Goal: Task Accomplishment & Management: Use online tool/utility

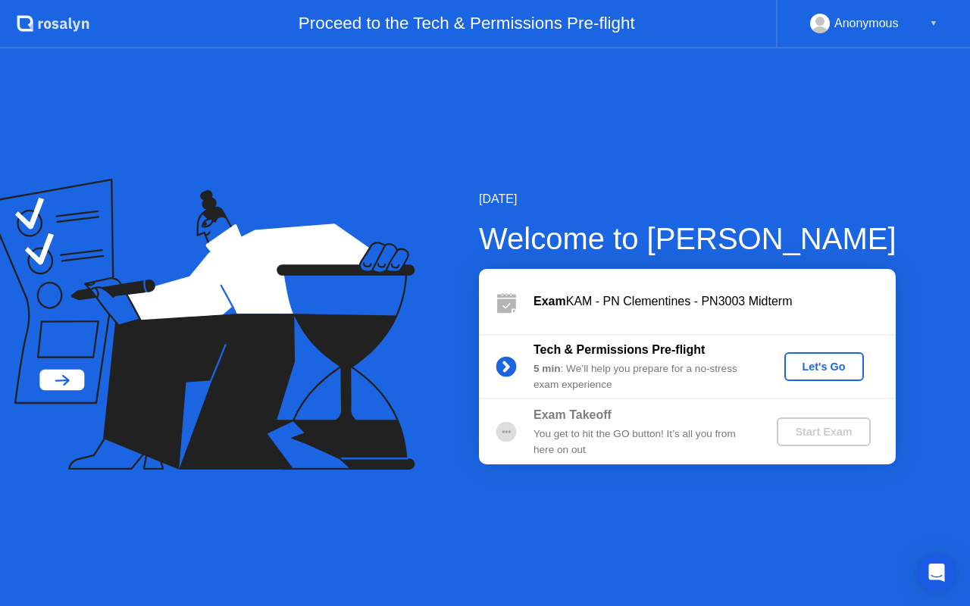
click at [843, 362] on div "Let's Go" at bounding box center [823, 367] width 67 height 12
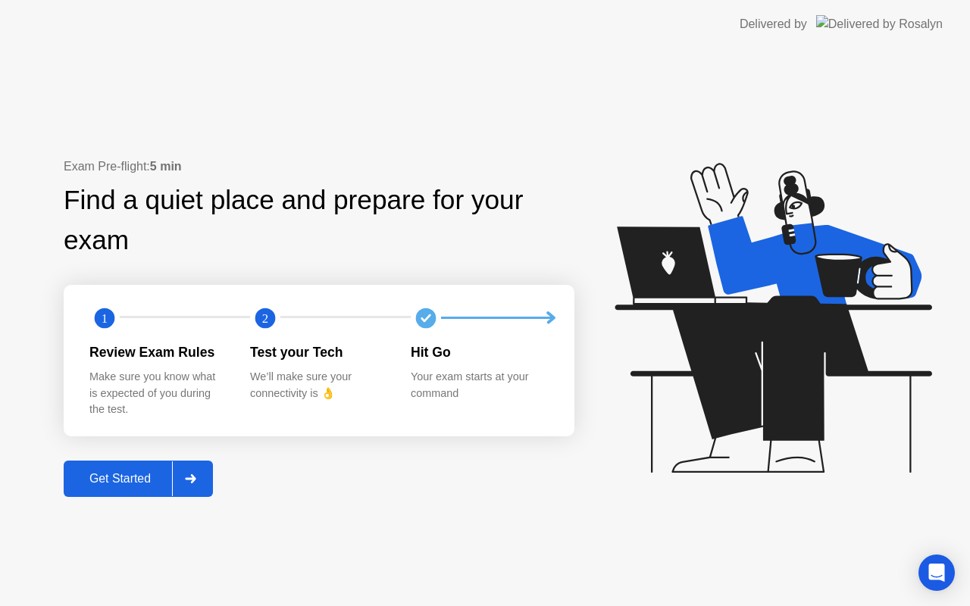
click at [135, 476] on div "Get Started" at bounding box center [120, 479] width 104 height 14
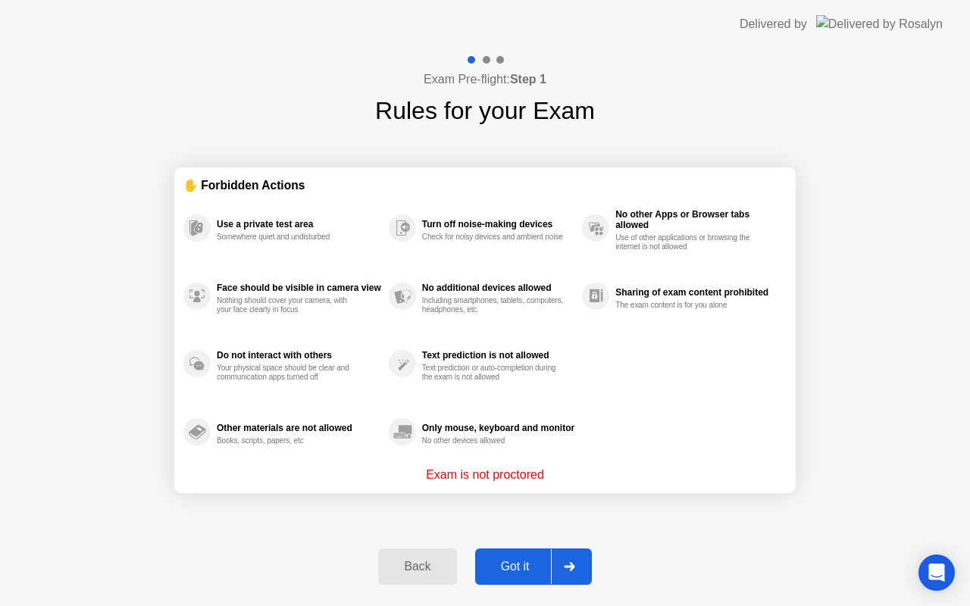
click at [529, 553] on button "Got it" at bounding box center [533, 567] width 117 height 36
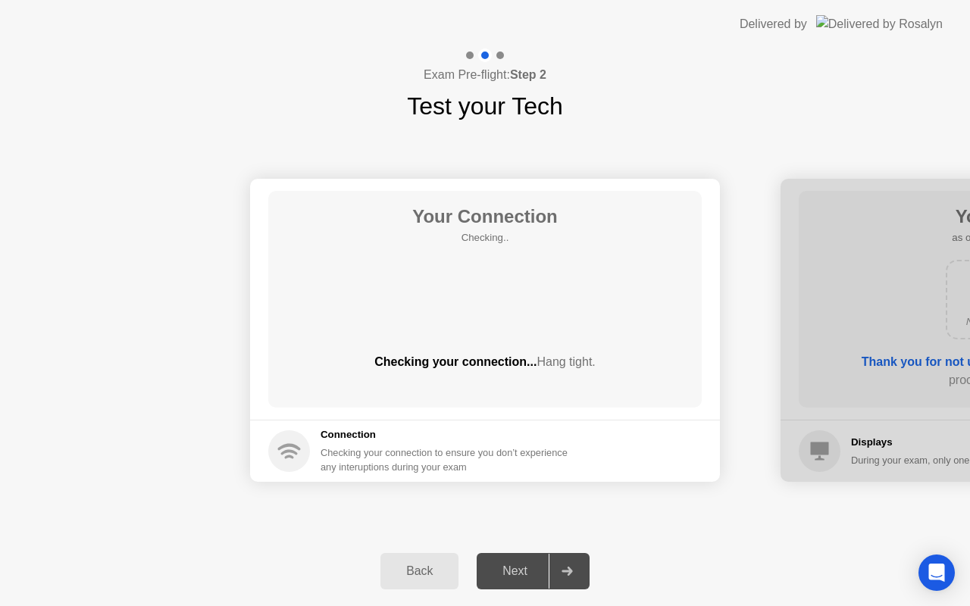
click at [524, 567] on div "Next" at bounding box center [514, 572] width 67 height 14
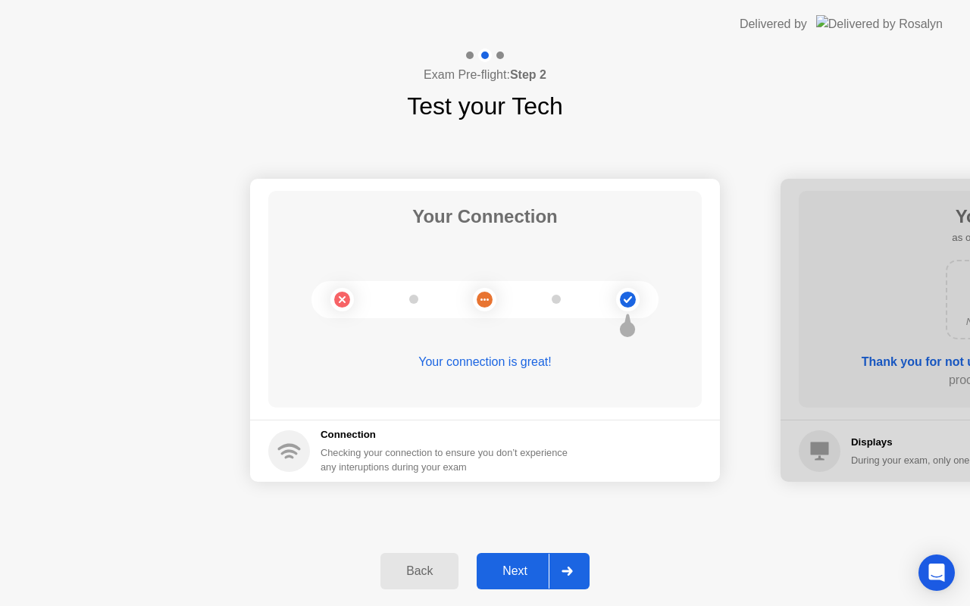
click at [524, 567] on div "Next" at bounding box center [514, 572] width 67 height 14
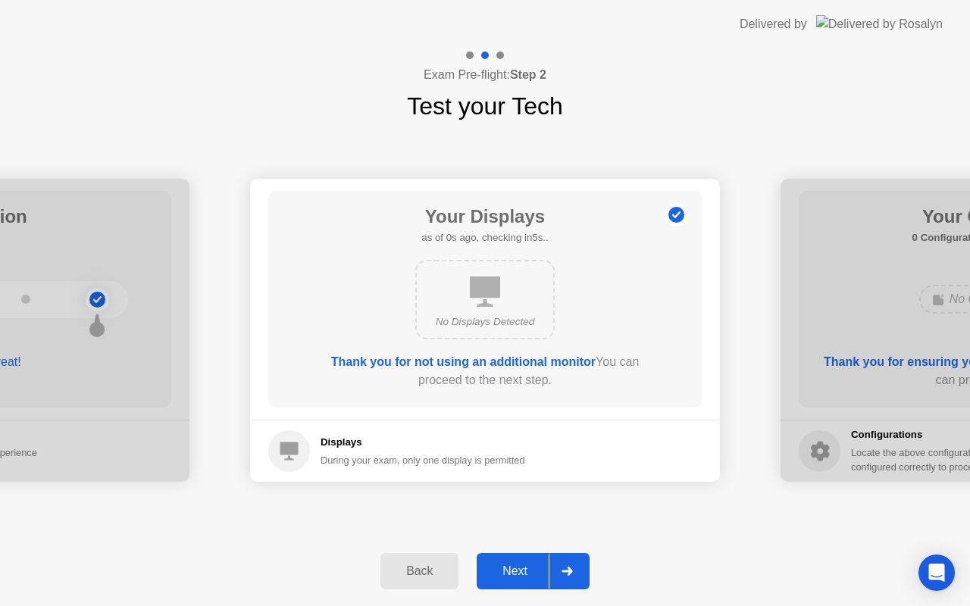
click at [524, 567] on div "Next" at bounding box center [514, 572] width 67 height 14
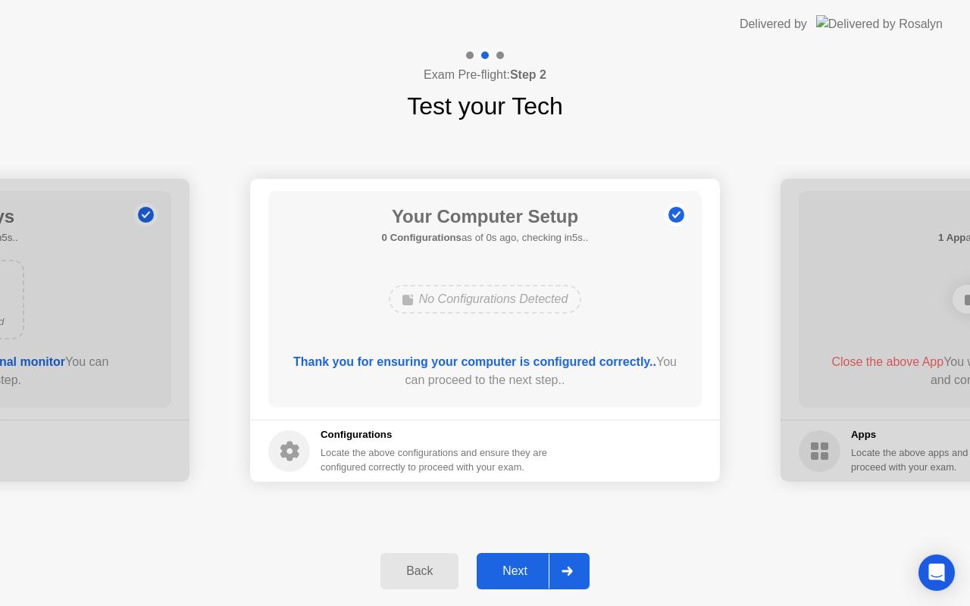
click at [524, 567] on div "Next" at bounding box center [514, 572] width 67 height 14
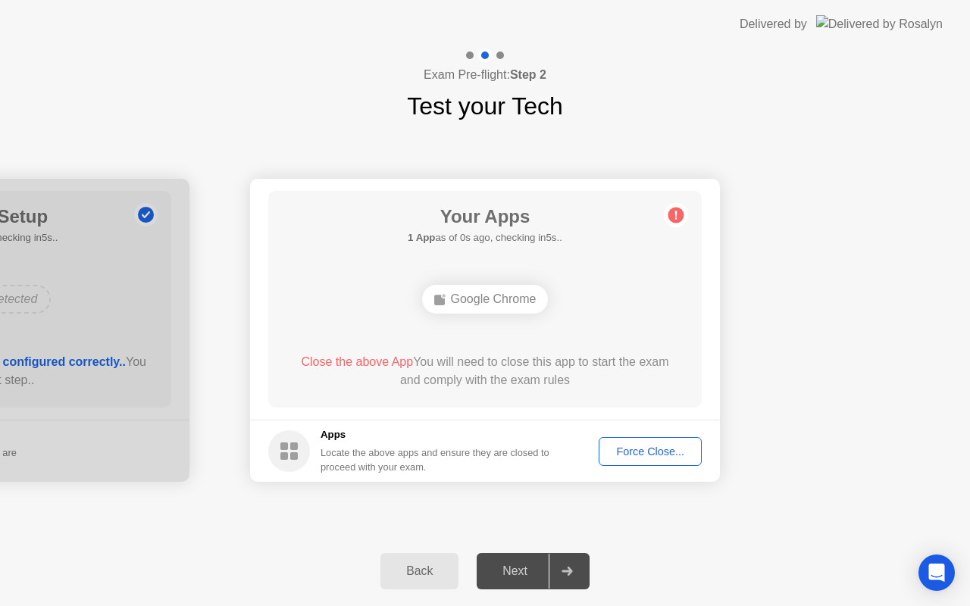
click at [524, 567] on div "Next" at bounding box center [514, 572] width 67 height 14
click at [671, 446] on div "Force Close..." at bounding box center [650, 452] width 92 height 12
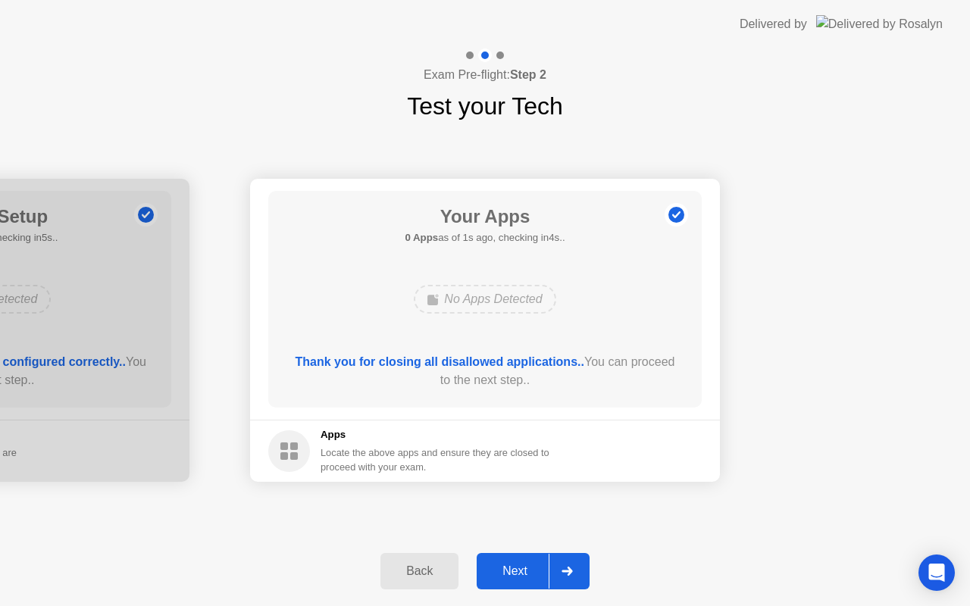
click at [511, 565] on div "Next" at bounding box center [514, 572] width 67 height 14
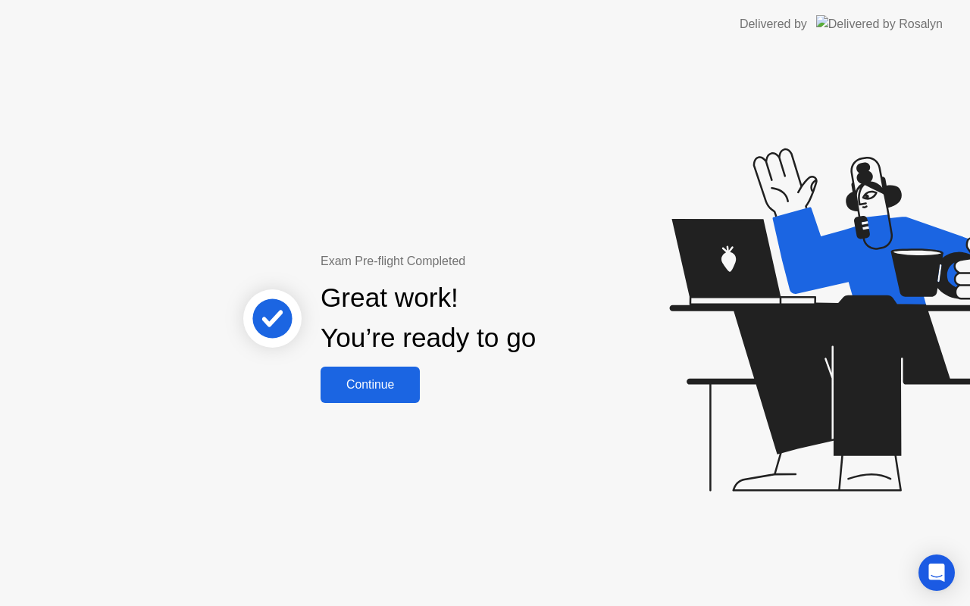
click at [352, 380] on div "Continue" at bounding box center [370, 385] width 90 height 14
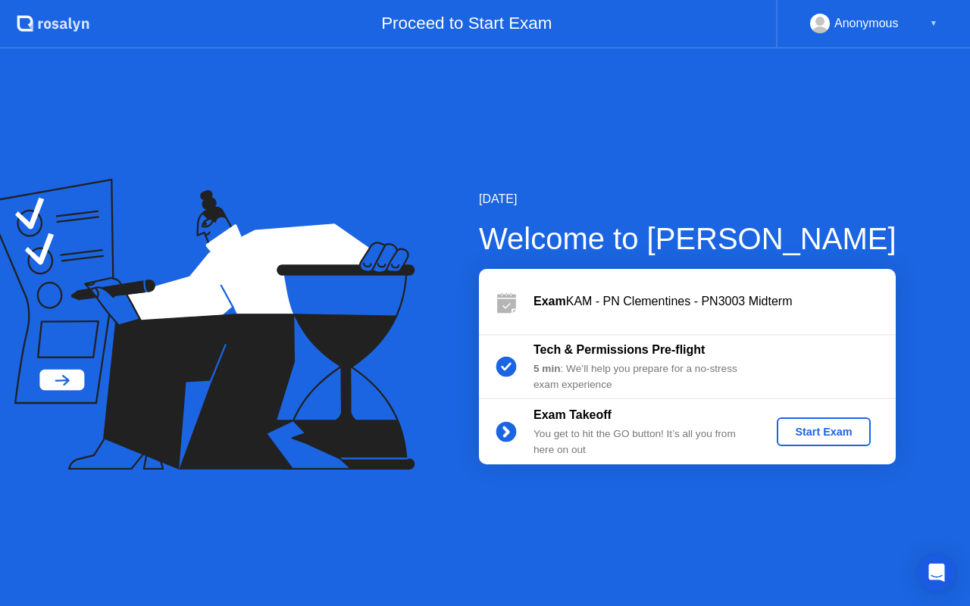
click at [838, 430] on div "Start Exam" at bounding box center [823, 432] width 81 height 12
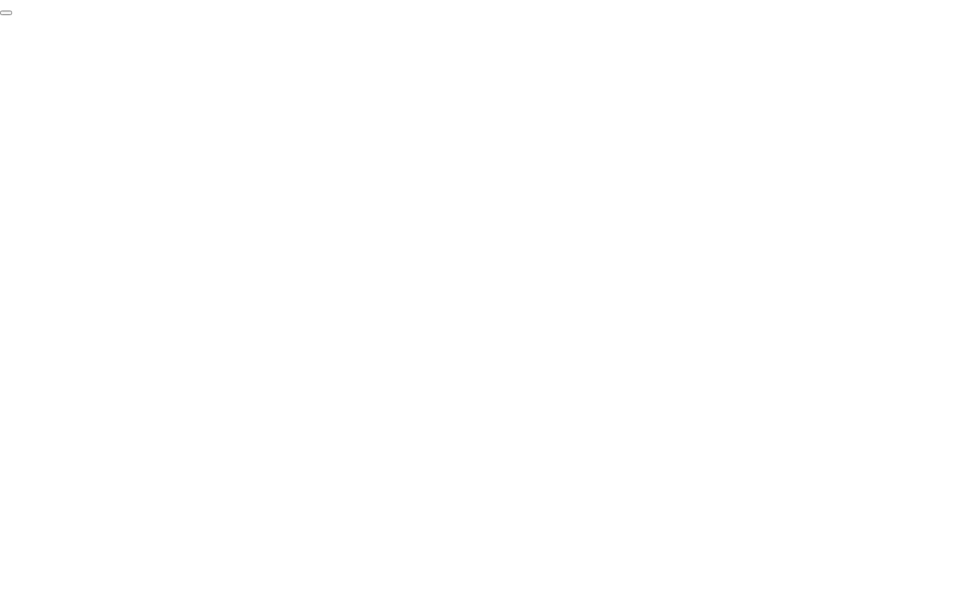
click div "End Proctoring Session"
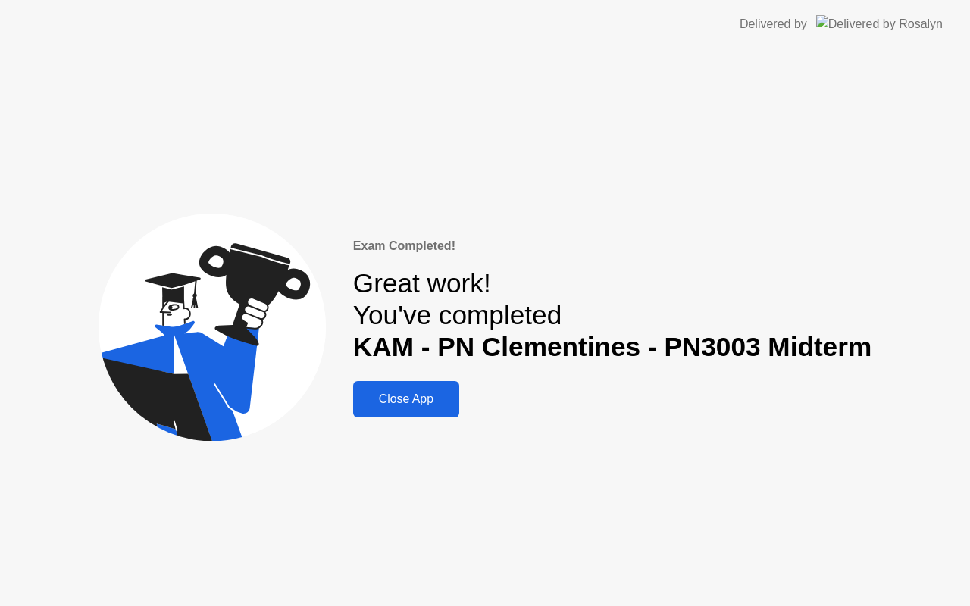
click at [424, 397] on div "Close App" at bounding box center [406, 400] width 97 height 14
